Goal: Check status: Check status

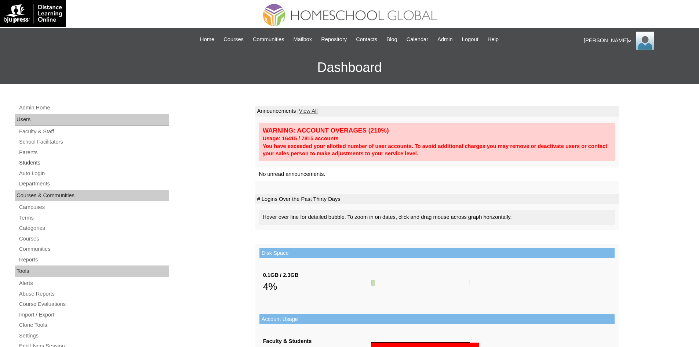
click at [41, 164] on link "Students" at bounding box center [93, 162] width 151 height 9
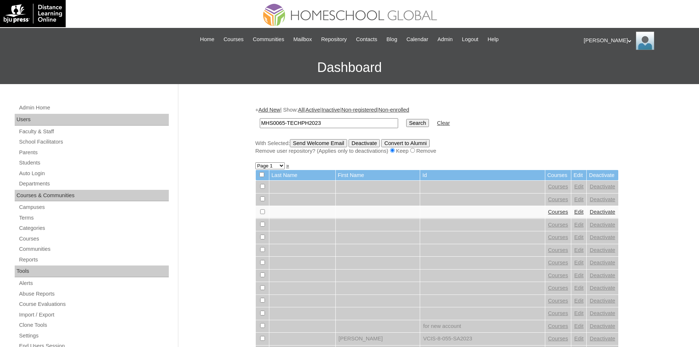
type input "MHS0065-TECHPH2023"
click at [403, 118] on td "Search" at bounding box center [418, 123] width 30 height 17
click at [406, 123] on input "Search" at bounding box center [417, 123] width 23 height 8
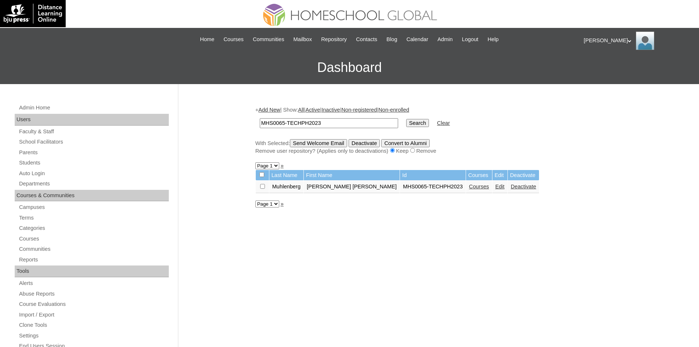
click at [475, 186] on link "Courses" at bounding box center [479, 187] width 20 height 6
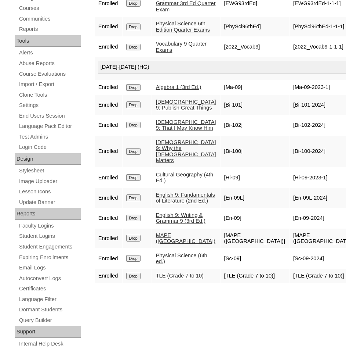
scroll to position [260, 0]
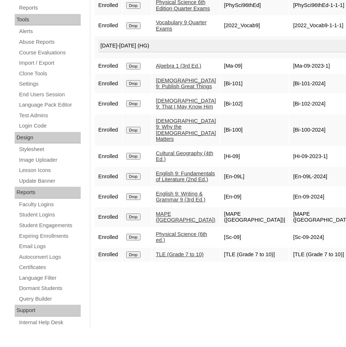
click at [175, 223] on link "MAPE ([GEOGRAPHIC_DATA])" at bounding box center [185, 217] width 59 height 12
